Goal: Task Accomplishment & Management: Use online tool/utility

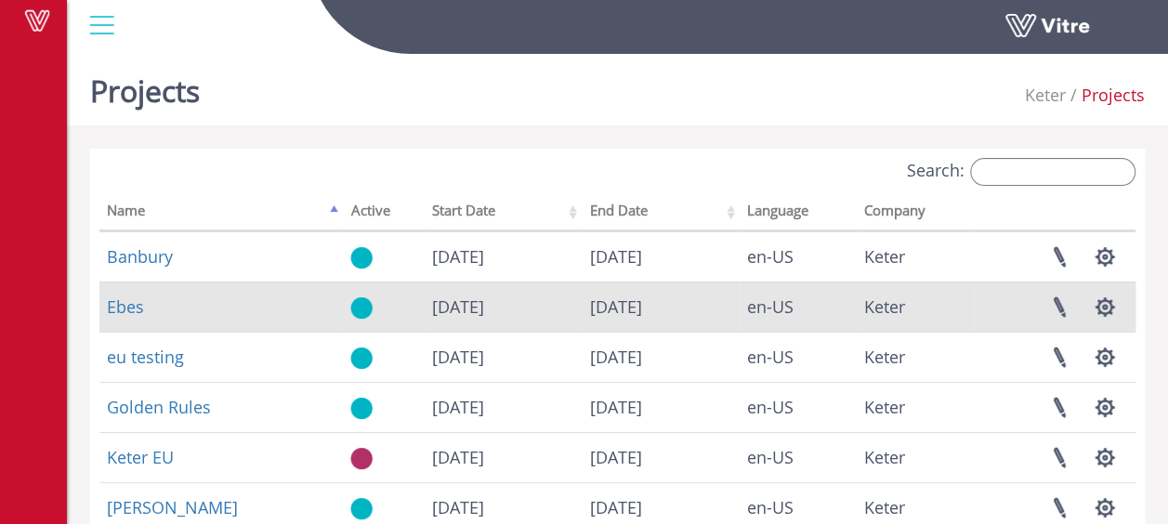
click at [186, 307] on td "Ebes" at bounding box center [220, 307] width 243 height 50
click at [127, 308] on link "Ebes" at bounding box center [125, 306] width 37 height 22
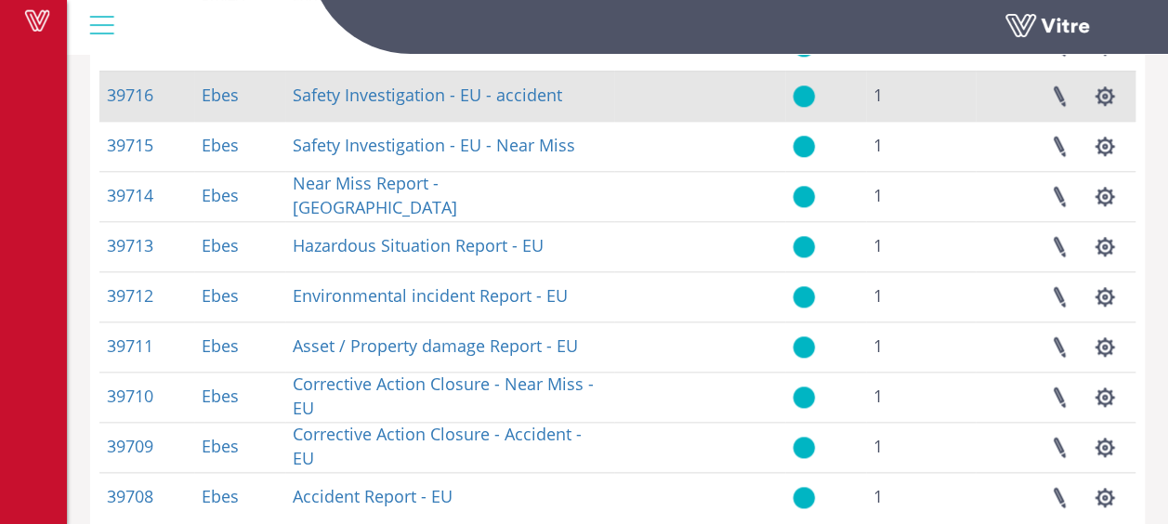
scroll to position [929, 0]
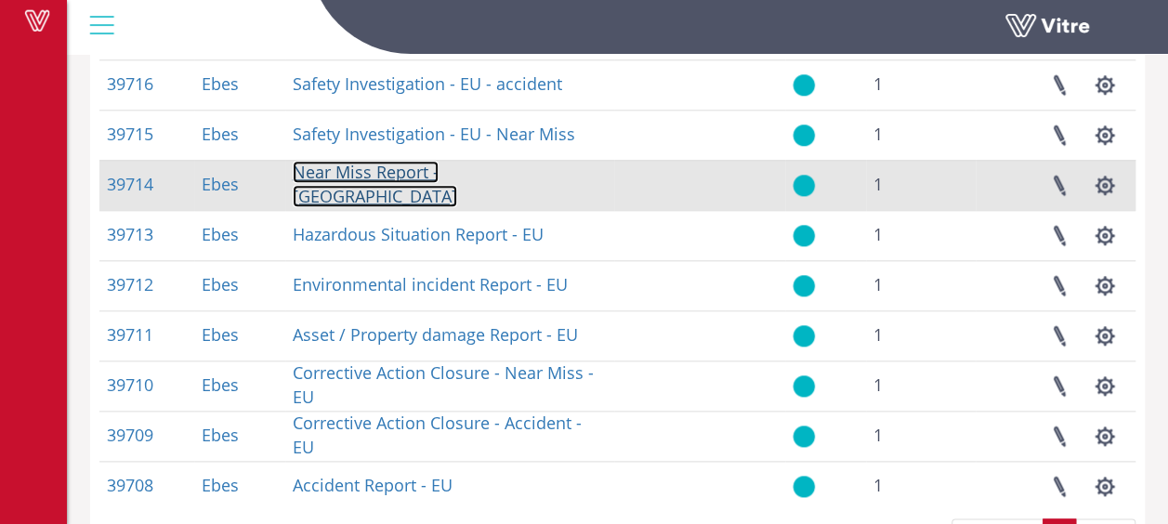
click at [366, 190] on link "Near Miss Report - EU" at bounding box center [375, 184] width 164 height 46
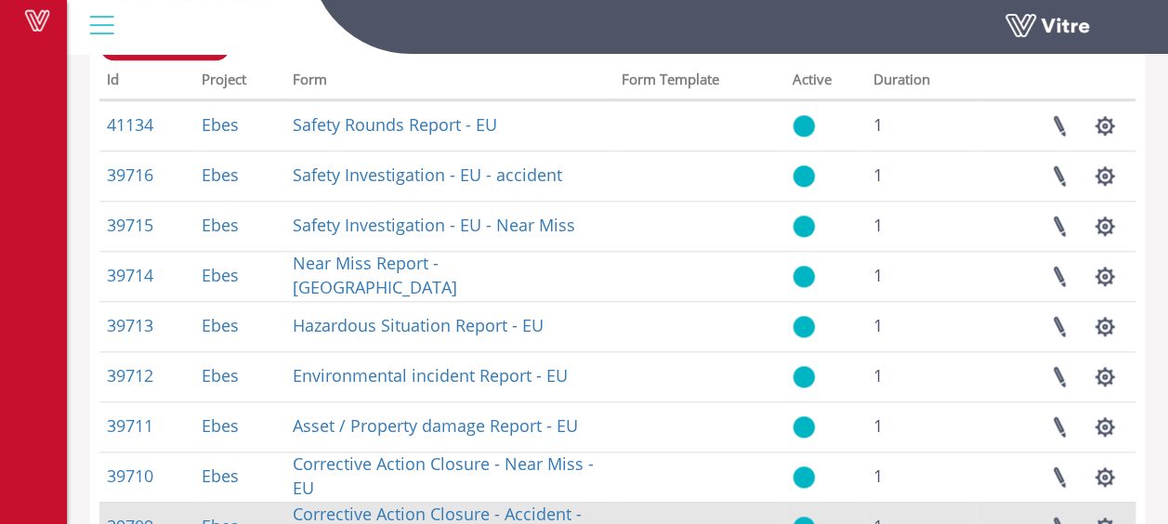
scroll to position [819, 0]
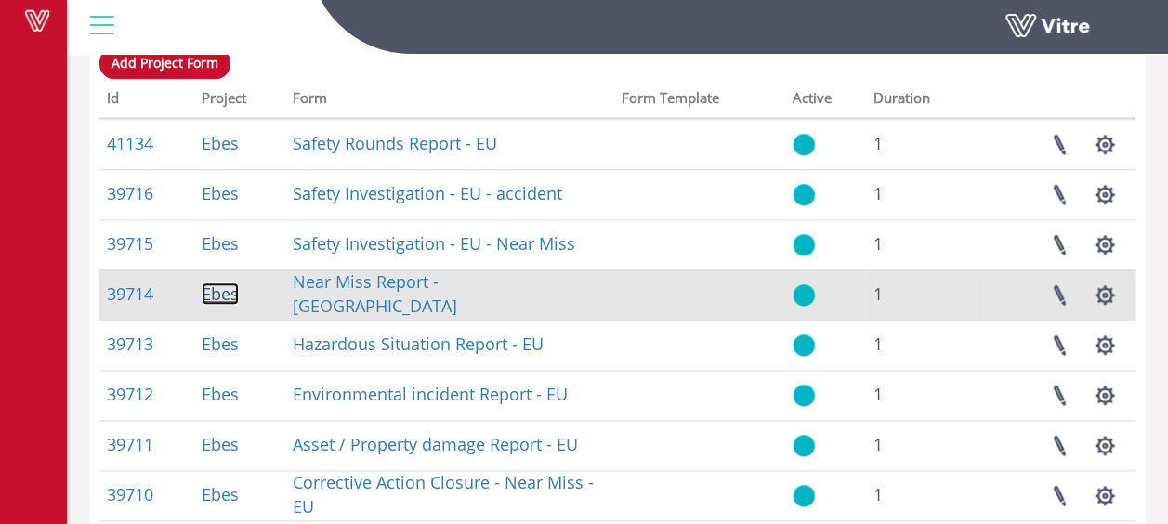
click at [208, 294] on link "Ebes" at bounding box center [220, 293] width 37 height 22
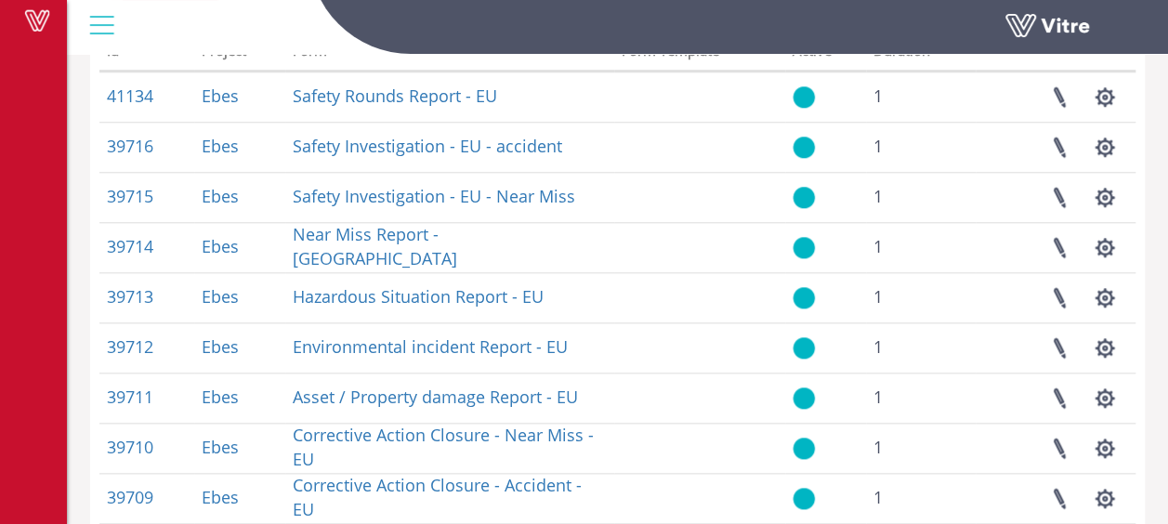
scroll to position [897, 0]
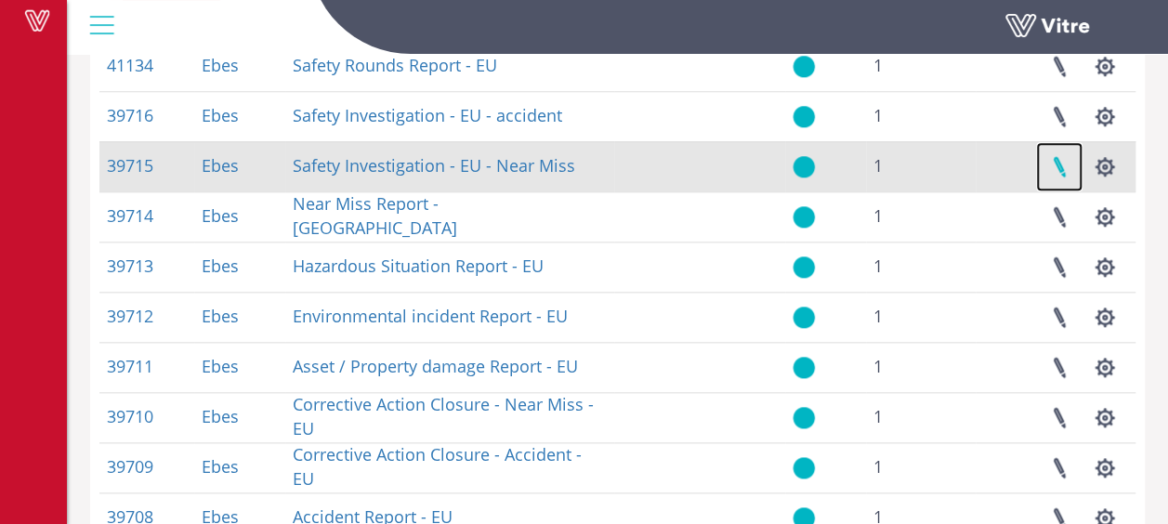
click at [1065, 167] on link at bounding box center [1059, 166] width 46 height 49
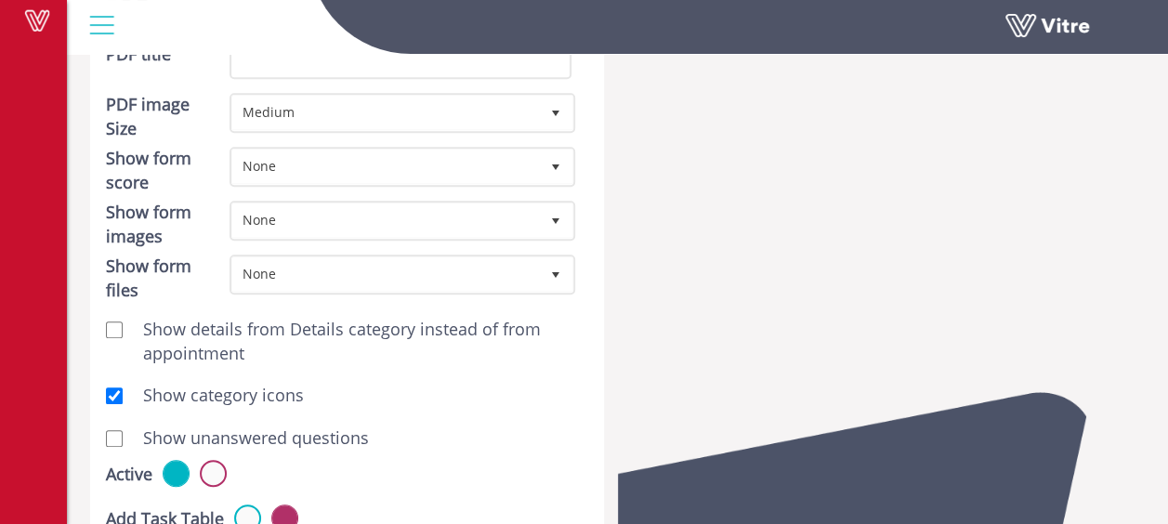
scroll to position [485, 0]
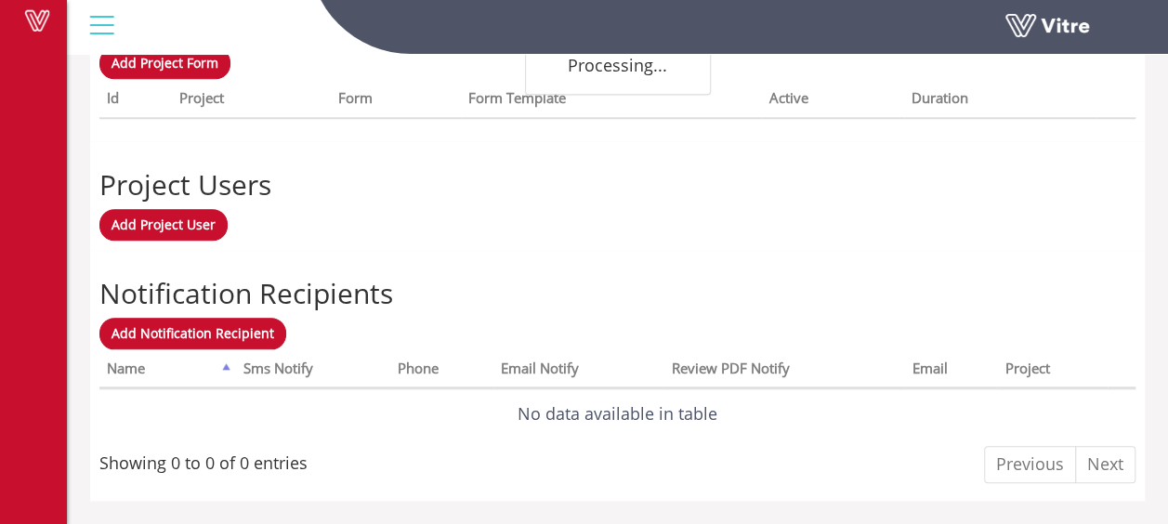
scroll to position [819, 0]
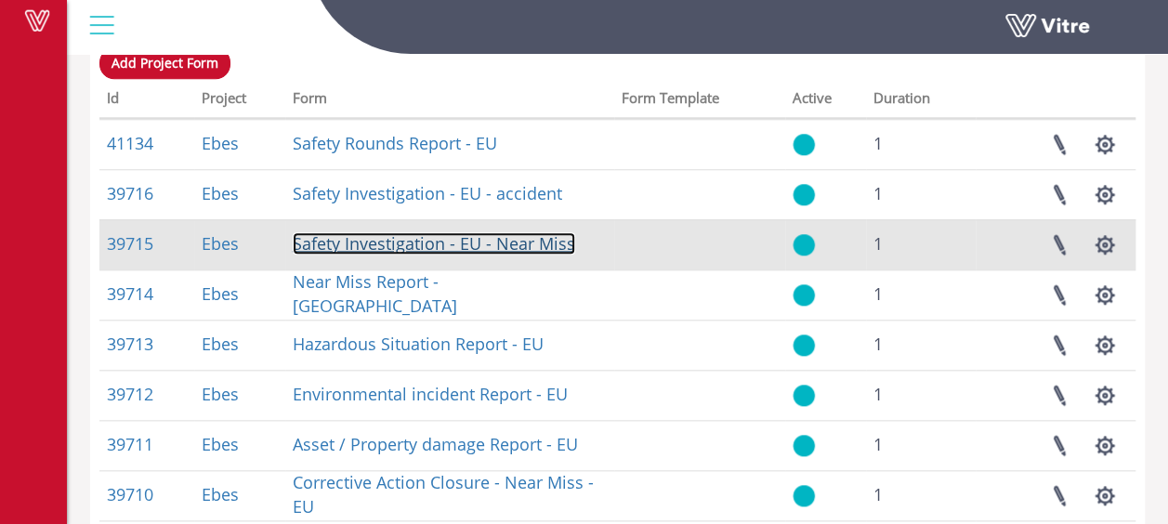
click at [379, 244] on link "Safety Investigation - EU - Near Miss" at bounding box center [434, 243] width 282 height 22
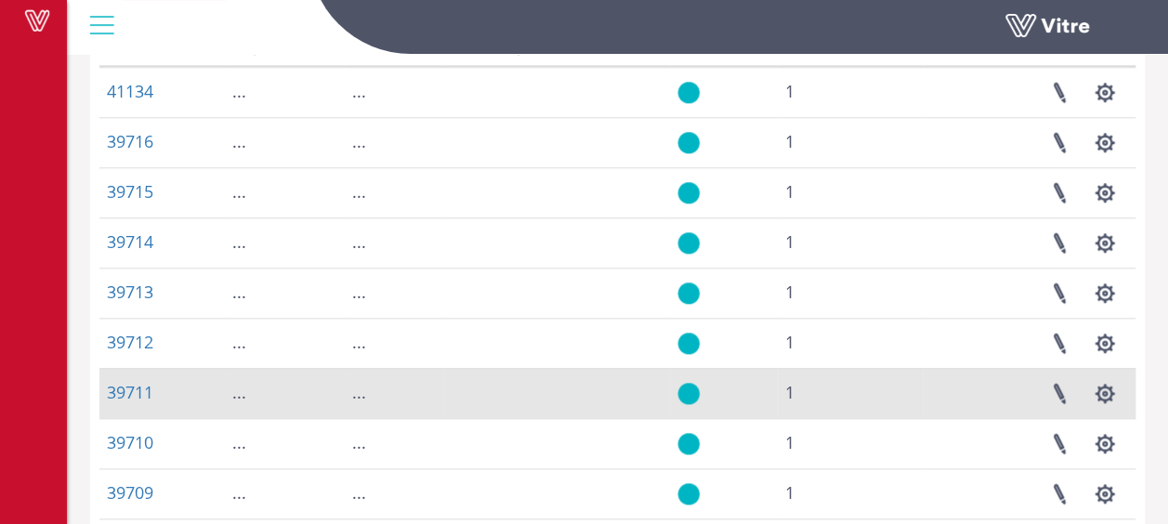
scroll to position [819, 0]
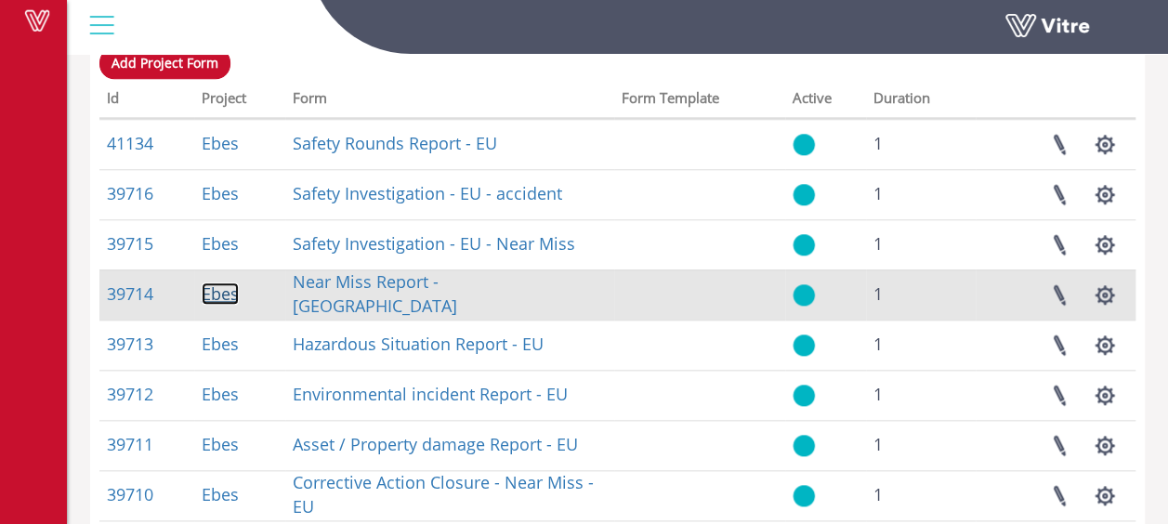
click at [212, 292] on link "Ebes" at bounding box center [220, 293] width 37 height 22
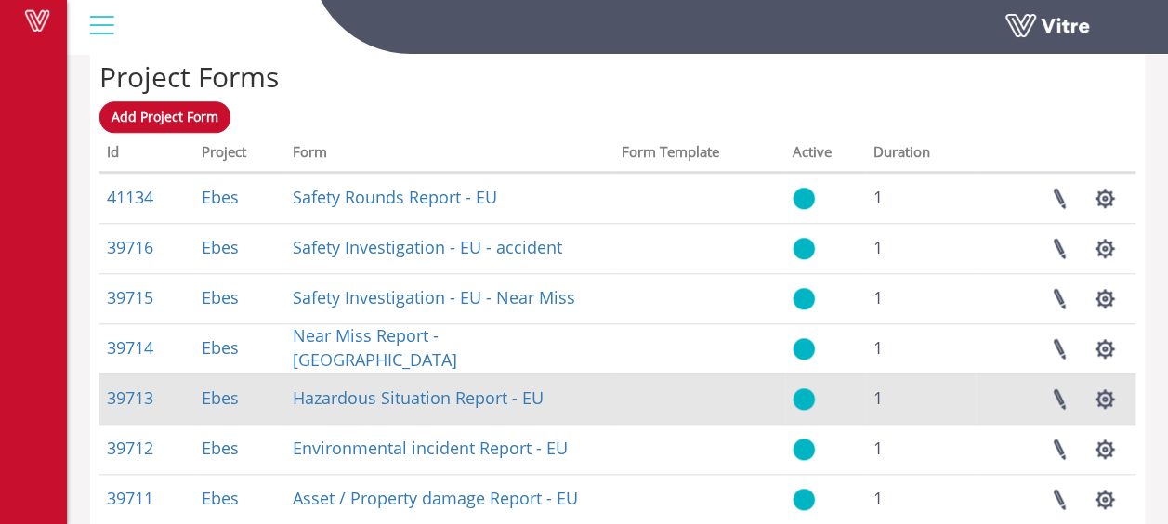
scroll to position [774, 0]
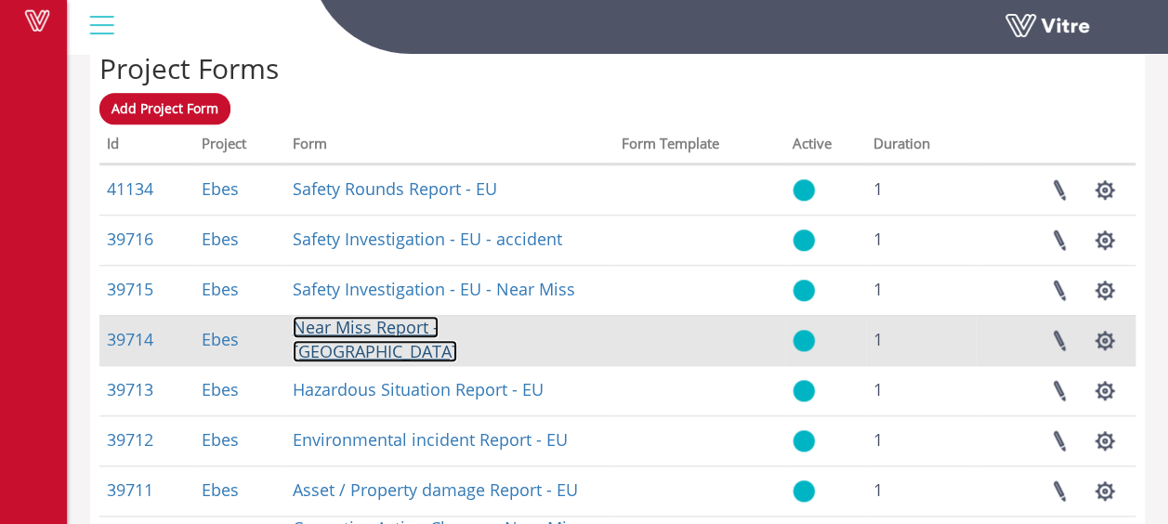
click at [366, 342] on link "Near Miss Report - [GEOGRAPHIC_DATA]" at bounding box center [375, 339] width 164 height 46
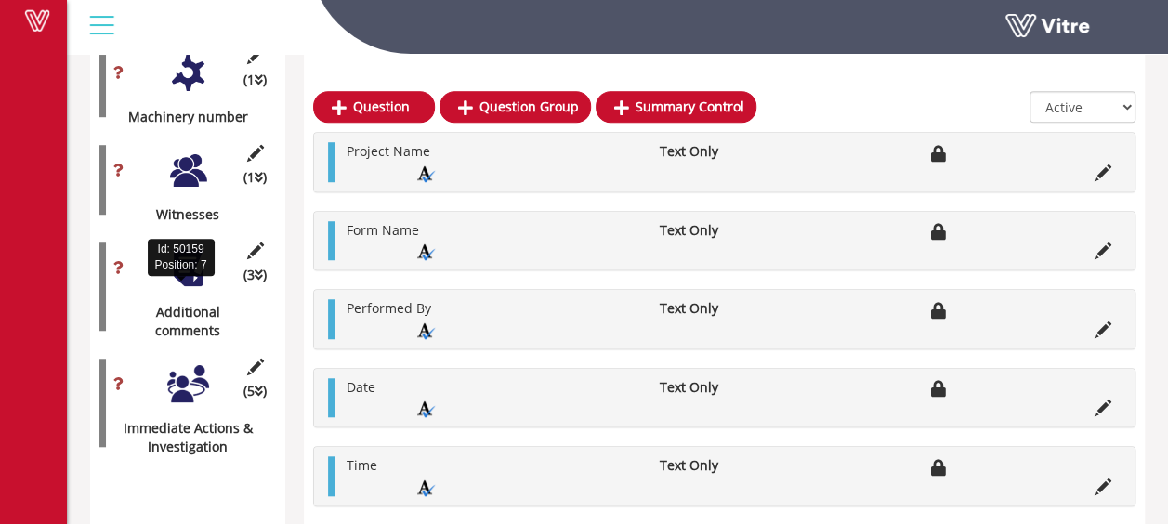
scroll to position [622, 0]
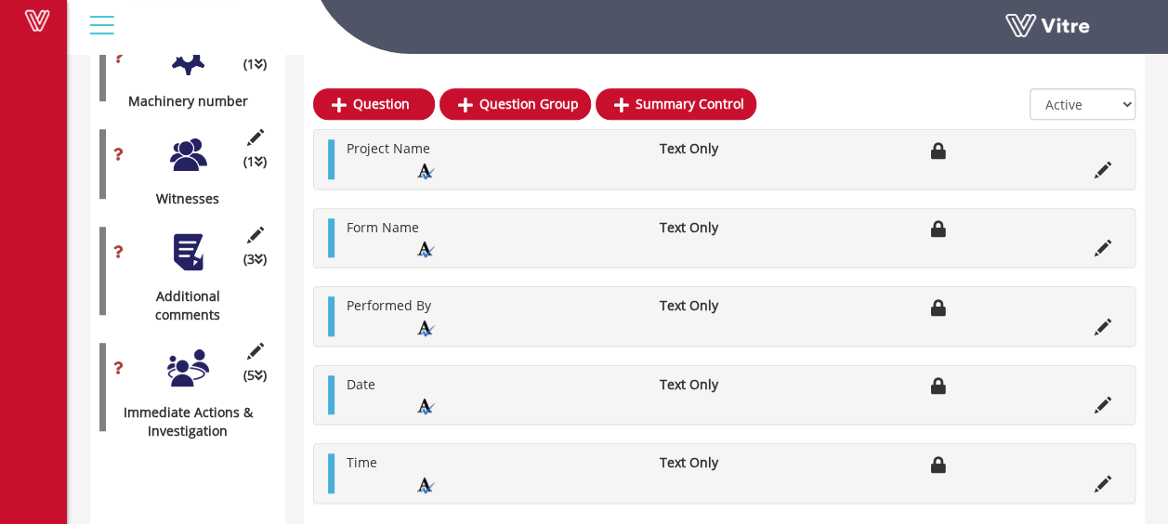
click at [189, 347] on div at bounding box center [188, 368] width 42 height 42
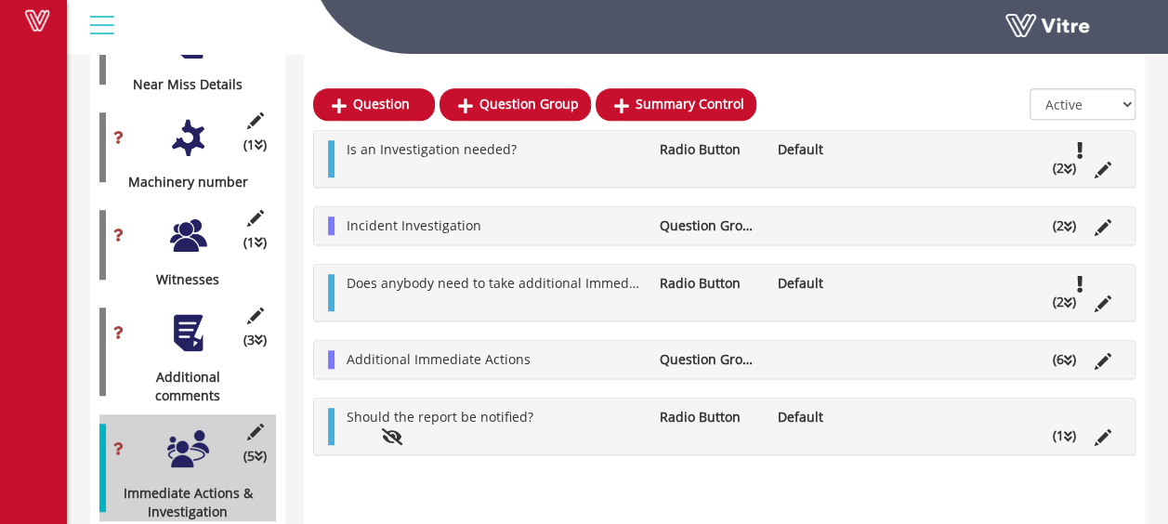
click at [910, 167] on ul "Is an Investigation needed? Radio Button Default (2 )" at bounding box center [728, 158] width 783 height 37
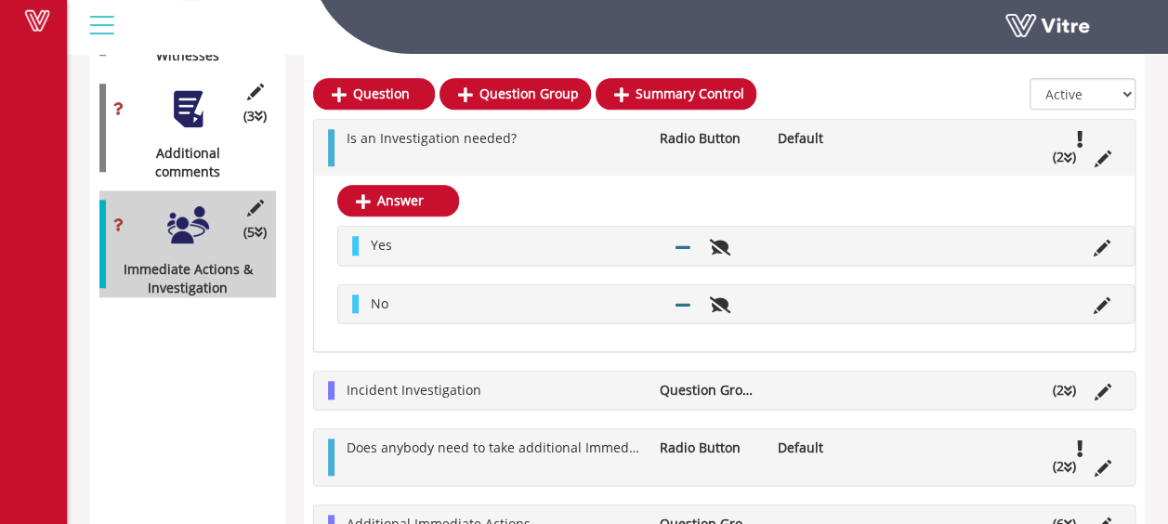
scroll to position [777, 0]
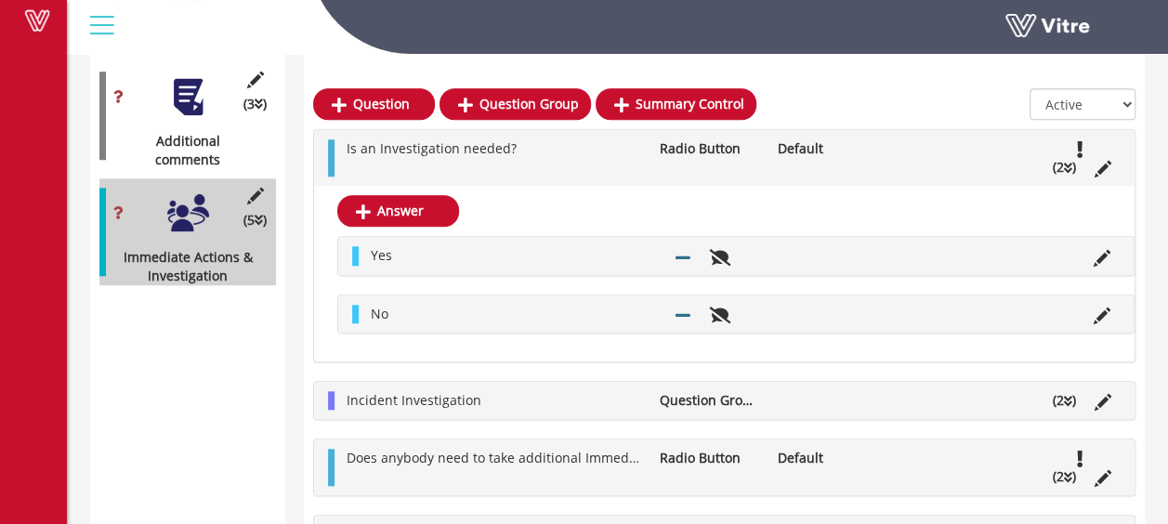
click at [593, 162] on ul "Is an Investigation needed? Radio Button Default (2 )" at bounding box center [728, 157] width 783 height 37
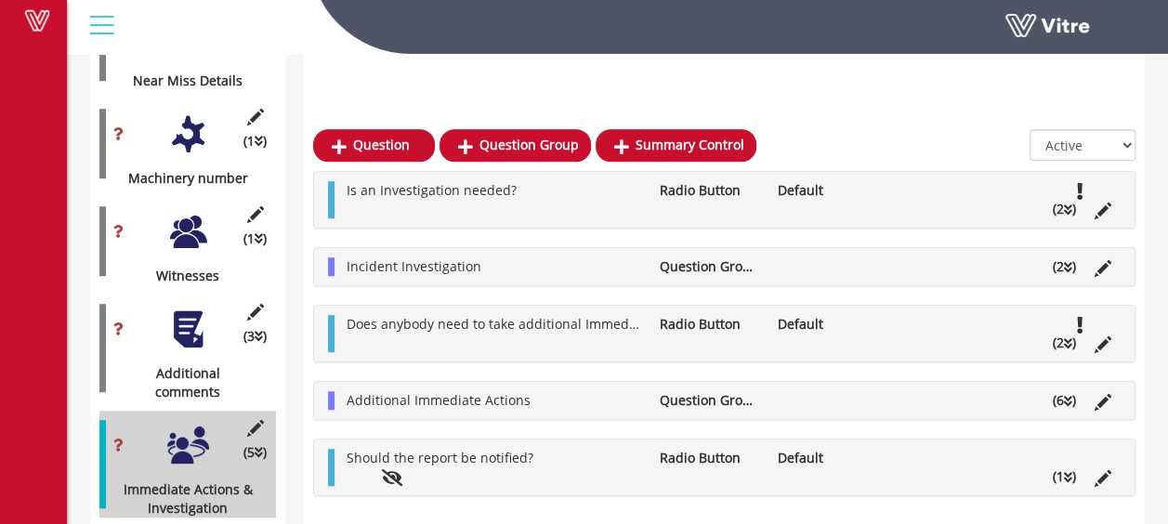
scroll to position [541, 0]
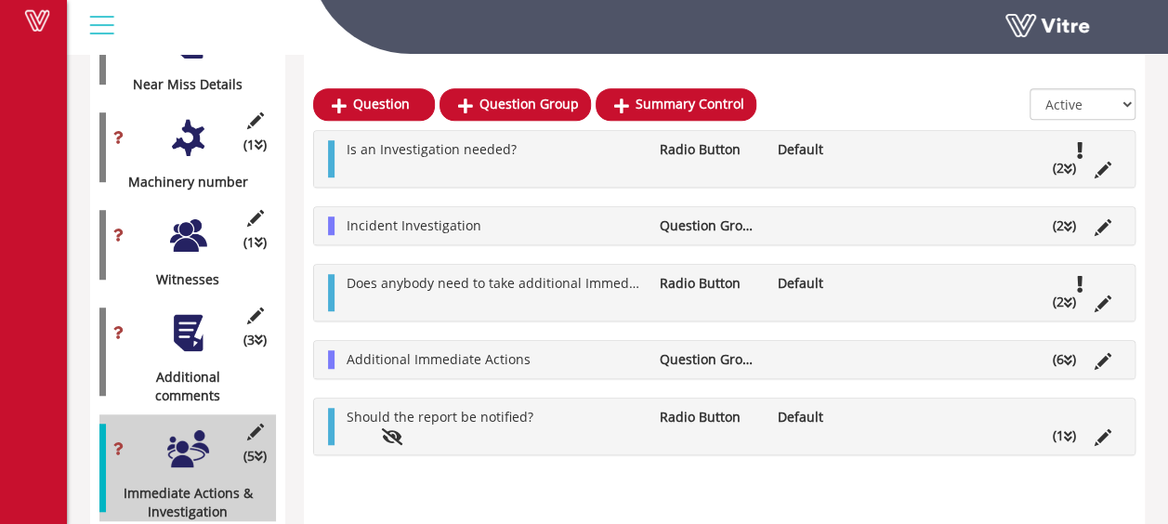
click at [591, 227] on li "Incident Investigation" at bounding box center [493, 225] width 313 height 19
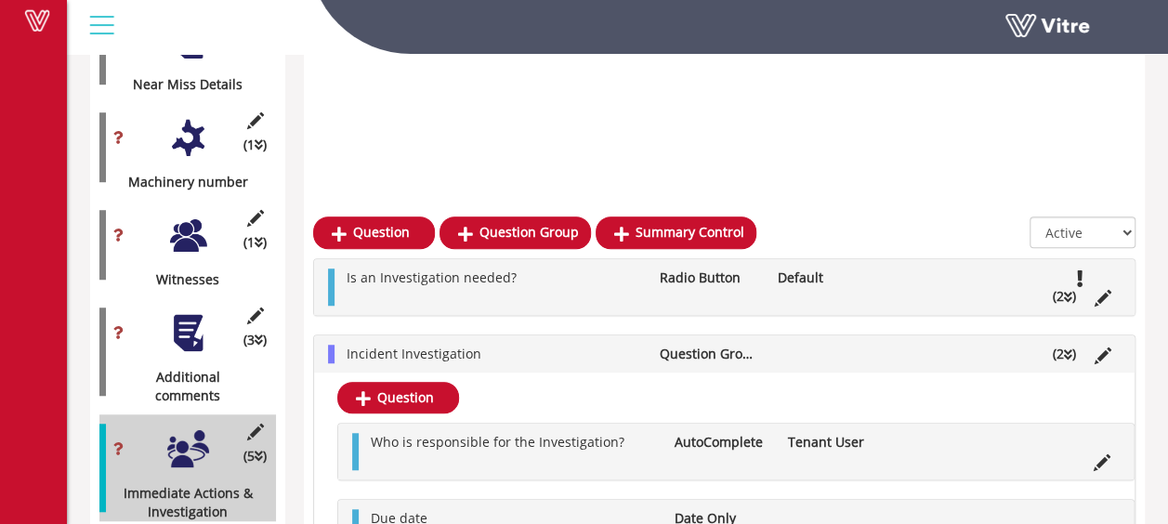
scroll to position [777, 0]
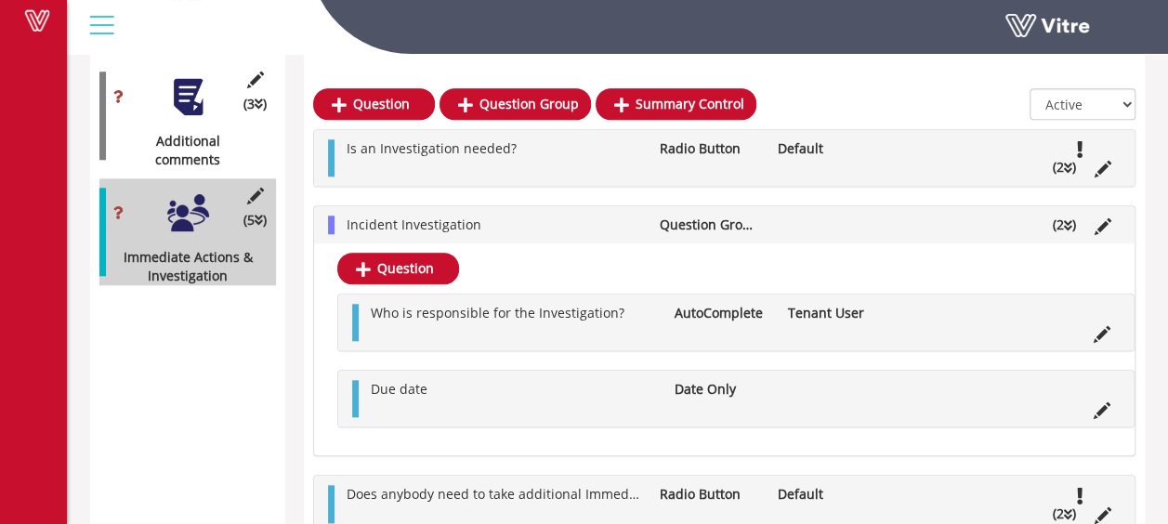
click at [564, 227] on li "Incident Investigation" at bounding box center [493, 225] width 313 height 19
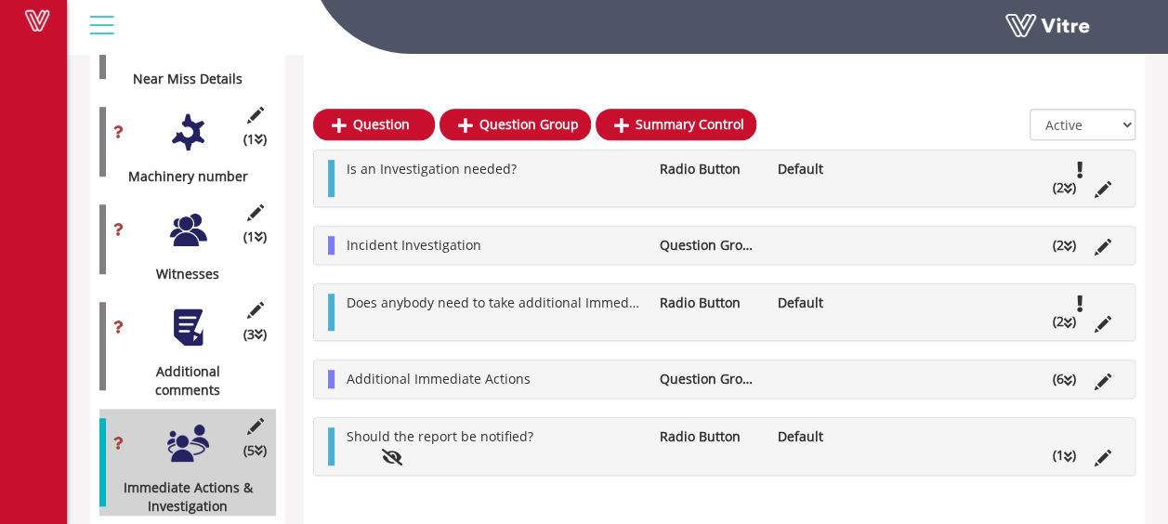
scroll to position [541, 0]
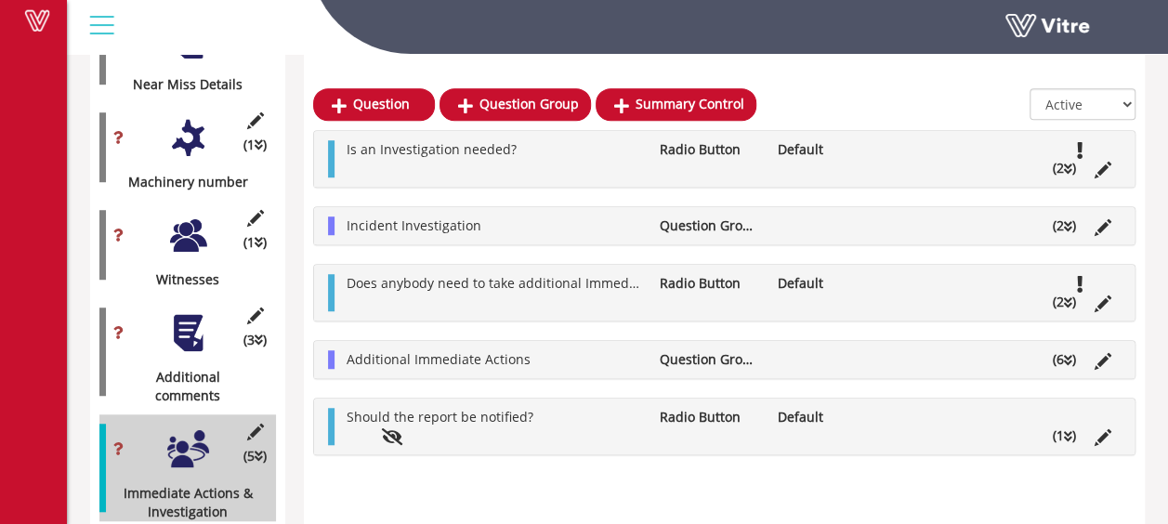
click at [578, 303] on ul "Does anybody need to take additional Immediate Actions? Radio Button Default (2…" at bounding box center [728, 292] width 783 height 37
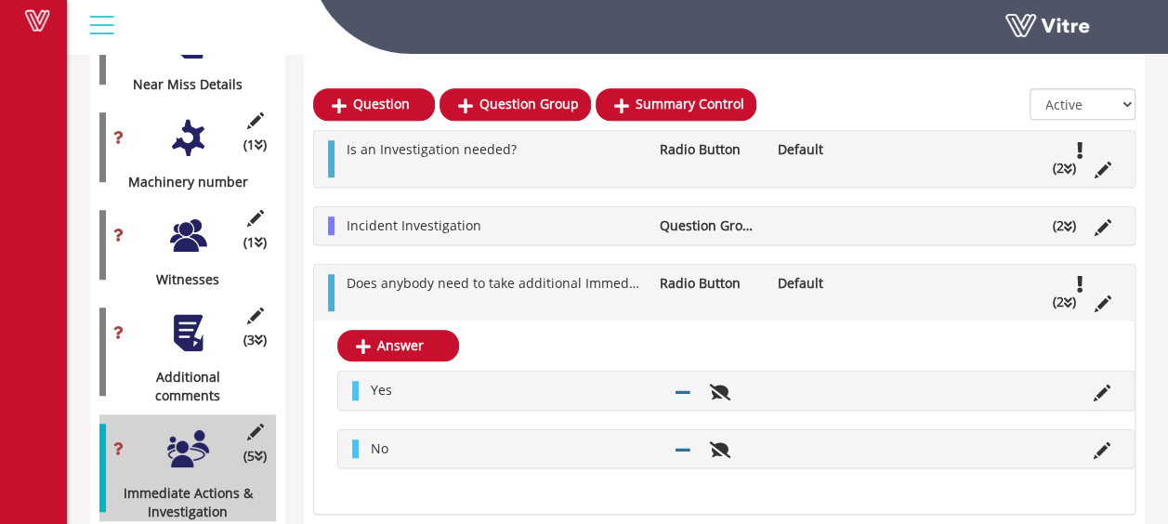
scroll to position [777, 0]
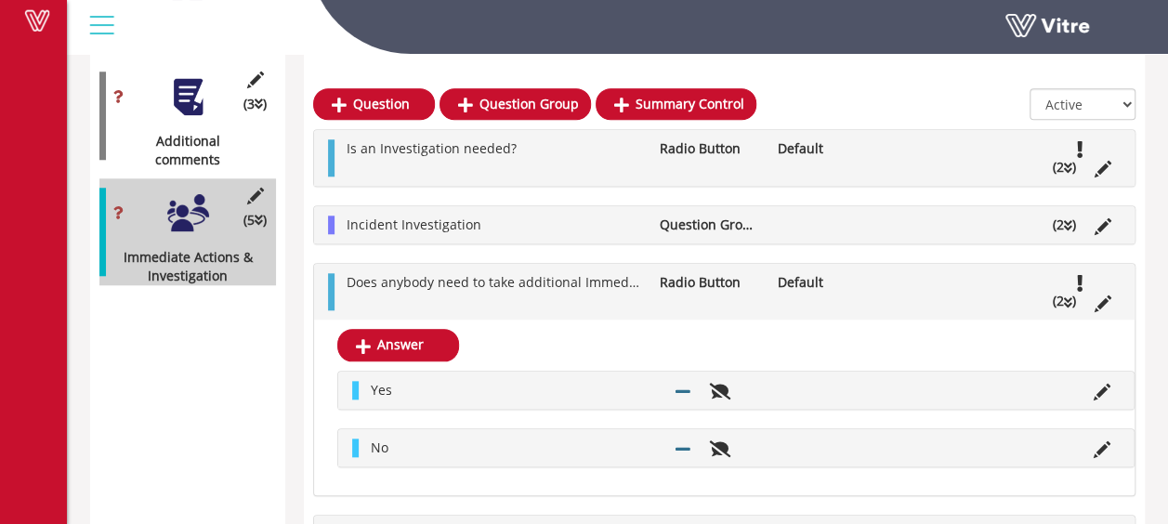
click at [577, 303] on ul "Does anybody need to take additional Immediate Actions? Radio Button Default (2…" at bounding box center [728, 291] width 783 height 37
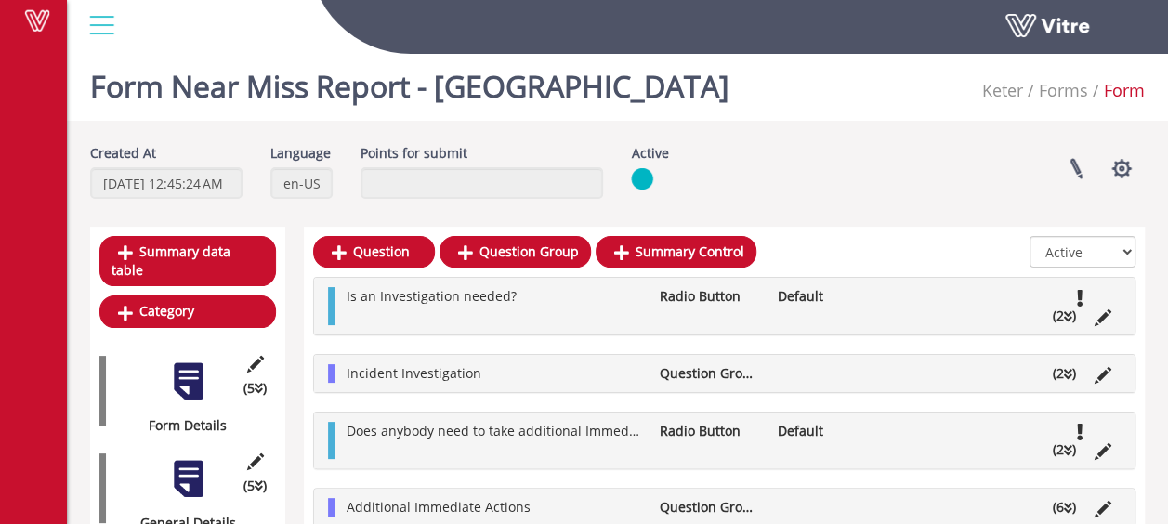
scroll to position [0, 0]
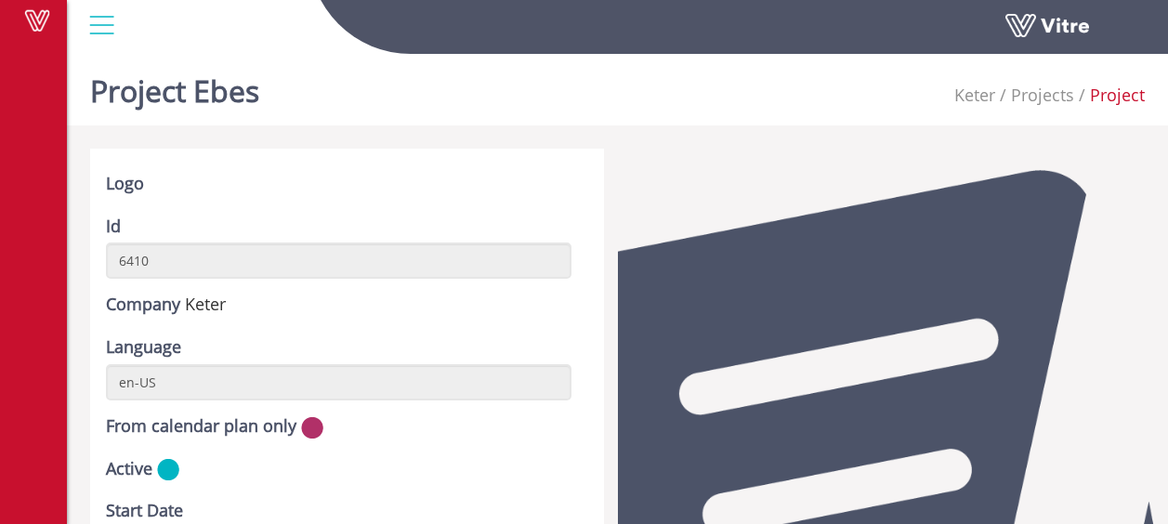
scroll to position [774, 0]
